Goal: Information Seeking & Learning: Learn about a topic

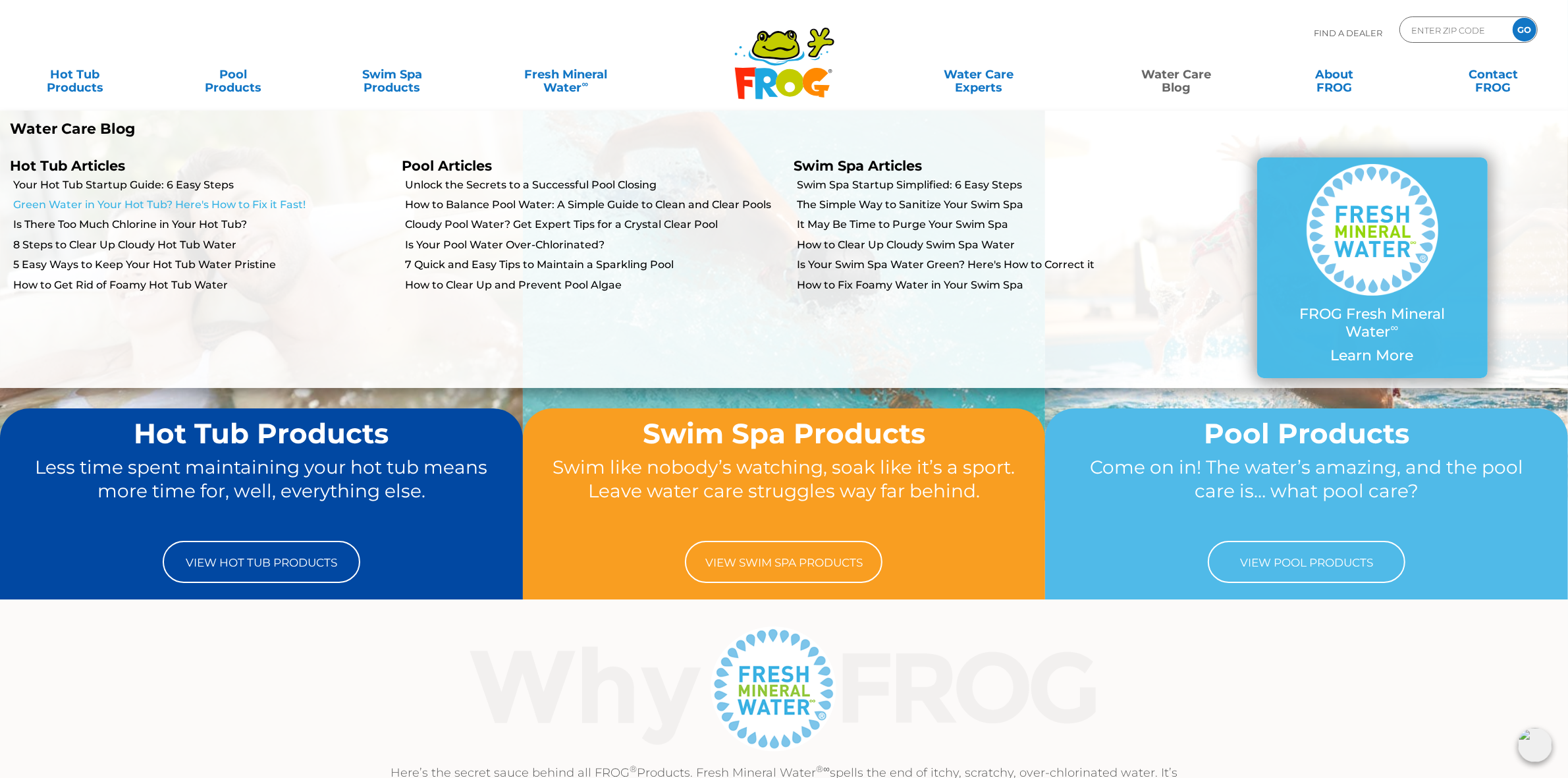
click at [149, 204] on link "Green Water in Your Hot Tub? Here's How to Fix it Fast!" at bounding box center [202, 205] width 379 height 15
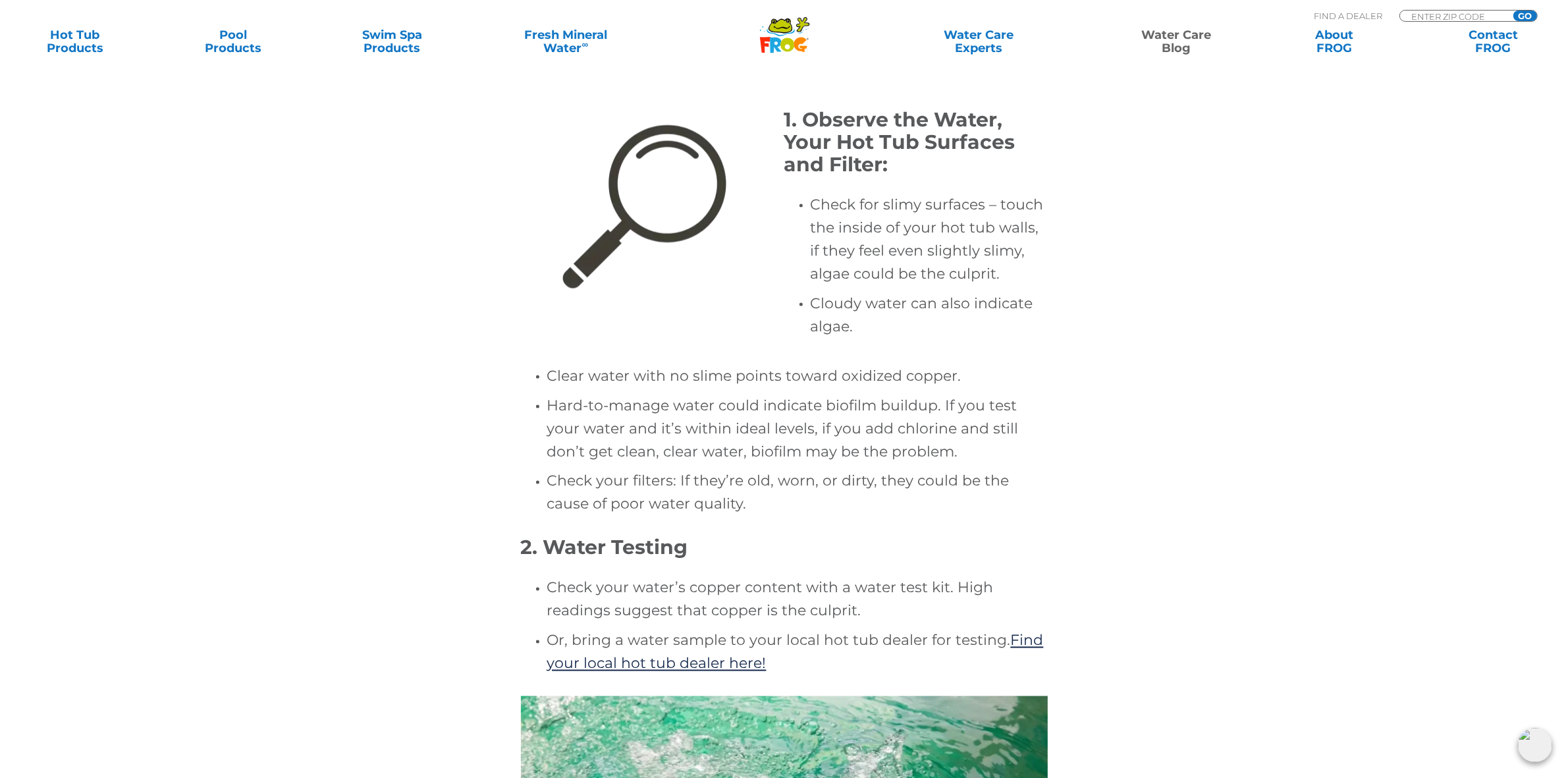
scroll to position [2635, 0]
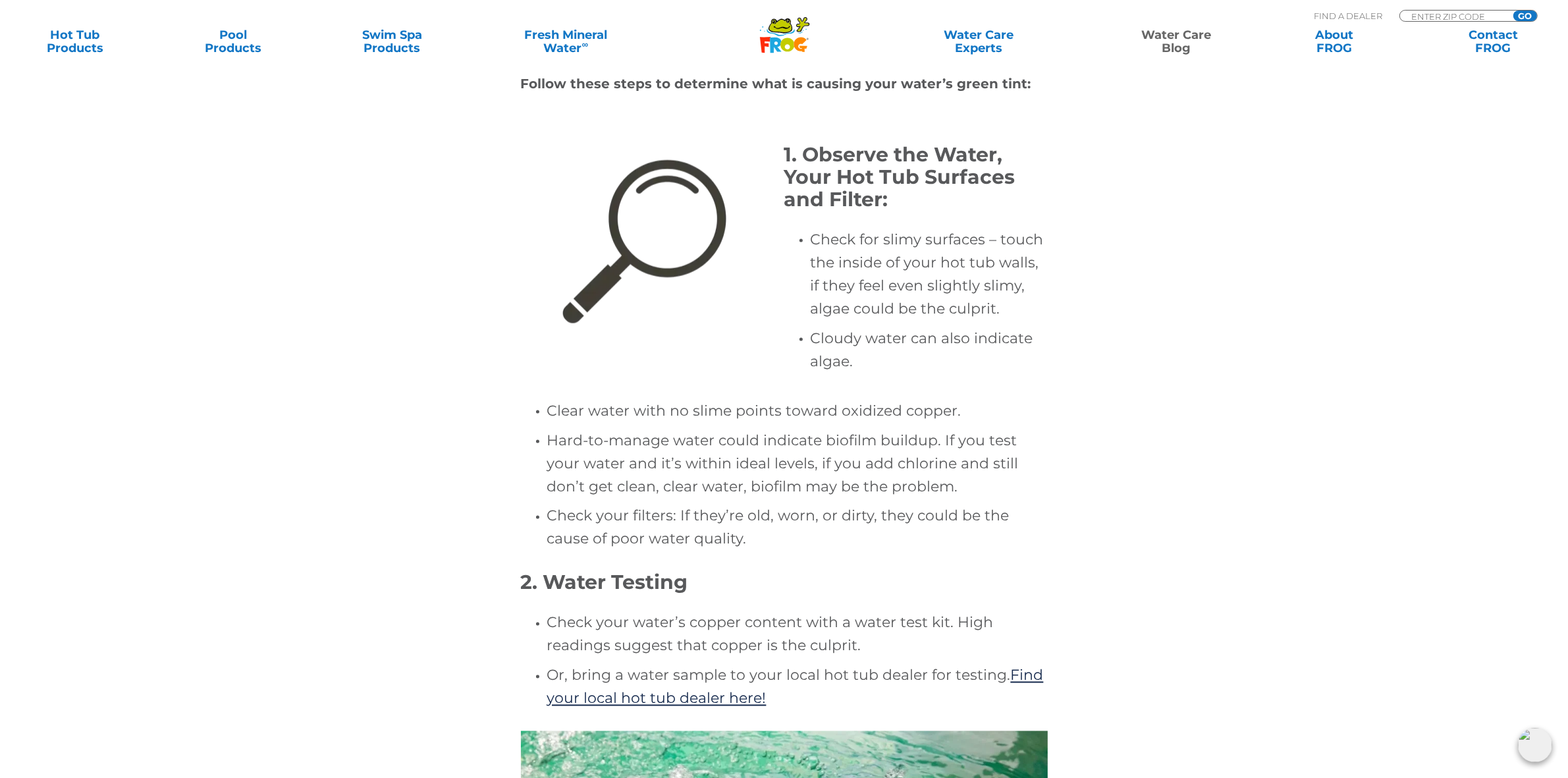
click at [779, 38] on icon ".st130{clip-path:url(#SVGID_2_);fill-rule:evenodd;clip-rule:evenodd;fill:#C3CC0…" at bounding box center [784, 35] width 50 height 37
